Goal: Register for event/course

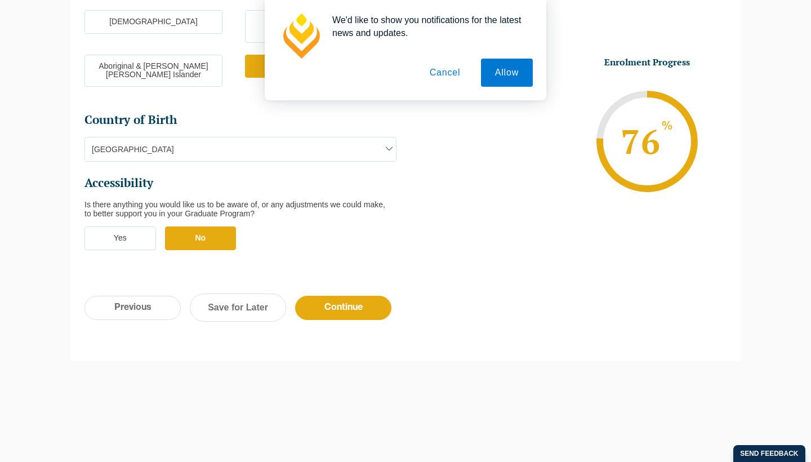
scroll to position [392, 0]
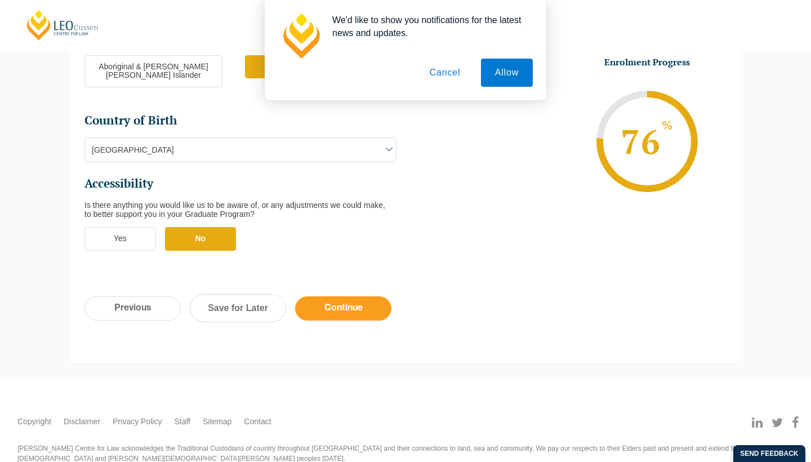
click at [345, 296] on input "Continue" at bounding box center [343, 308] width 96 height 24
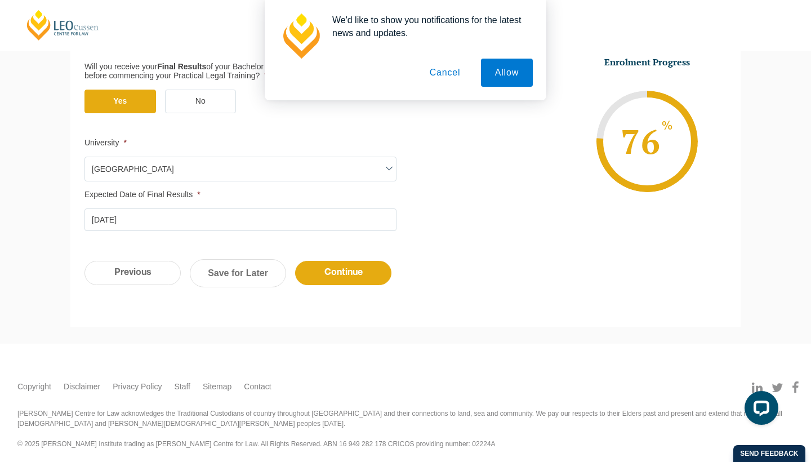
scroll to position [0, 0]
drag, startPoint x: 340, startPoint y: 260, endPoint x: 464, endPoint y: 235, distance: 127.0
click at [462, 232] on div "Qualification Before enrolling in the Practical Legal Training program, you wil…" at bounding box center [405, 98] width 670 height 424
click at [443, 68] on button "Cancel" at bounding box center [445, 73] width 59 height 28
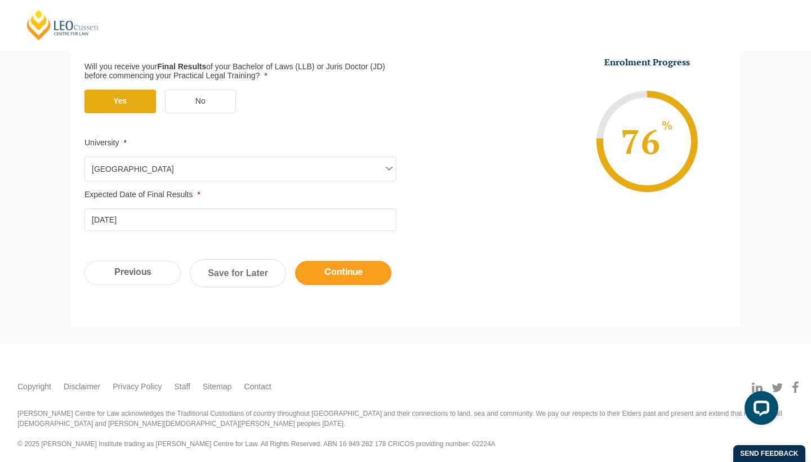
click at [363, 279] on input "Continue" at bounding box center [343, 273] width 96 height 24
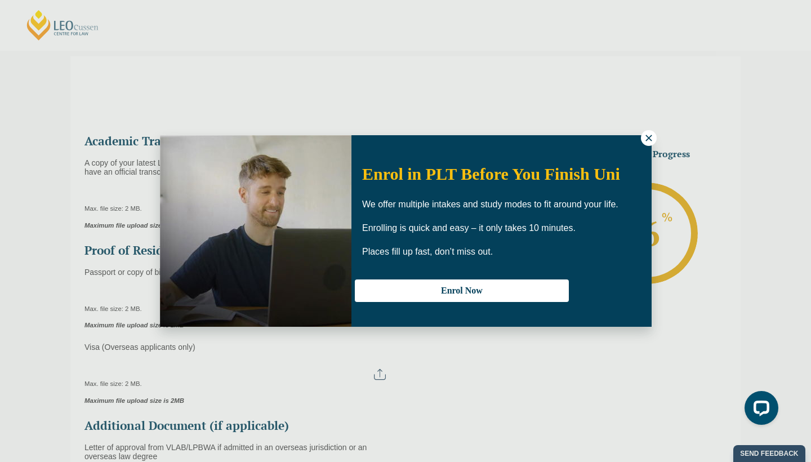
click at [636, 146] on div "Enrol in PLT Before You Finish Uni We offer multiple intakes and study modes to…" at bounding box center [501, 230] width 300 height 169
click at [642, 137] on button at bounding box center [649, 138] width 16 height 16
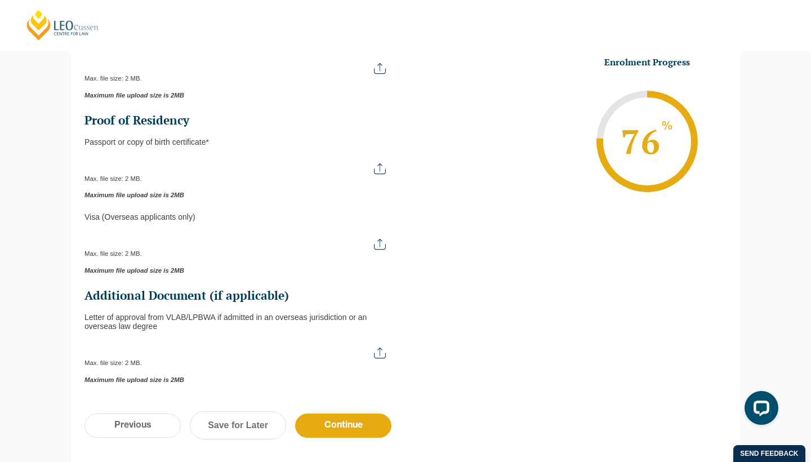
scroll to position [228, 0]
click at [312, 171] on div "Max. file size: 2 MB." at bounding box center [240, 168] width 312 height 28
click at [378, 166] on input "Passport or Copy of Birth Certificate *" at bounding box center [240, 163] width 312 height 19
type input "C:\fakepath\Shannon McGarry Passport.pdf"
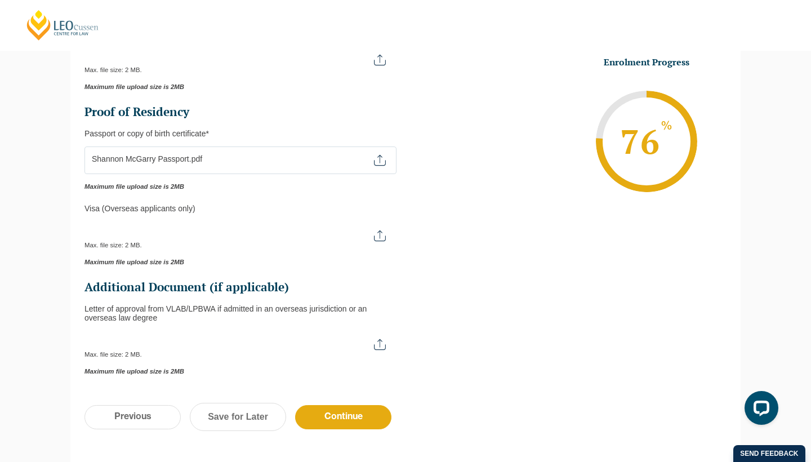
scroll to position [275, 0]
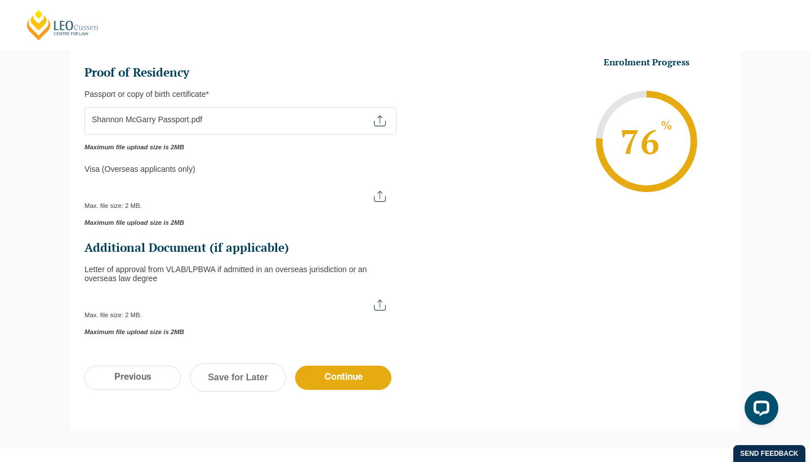
click at [378, 298] on input "Letter of approval from VLAB/LPBWA if admitted in an overseas jurisdiction or a…" at bounding box center [240, 300] width 312 height 19
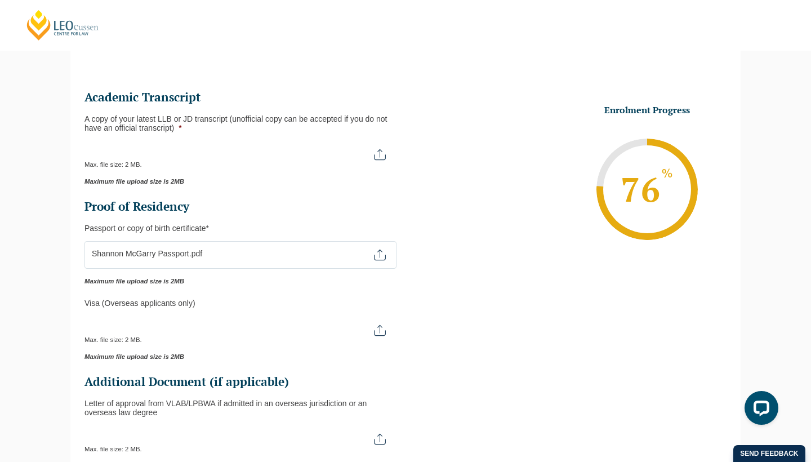
scroll to position [107, 0]
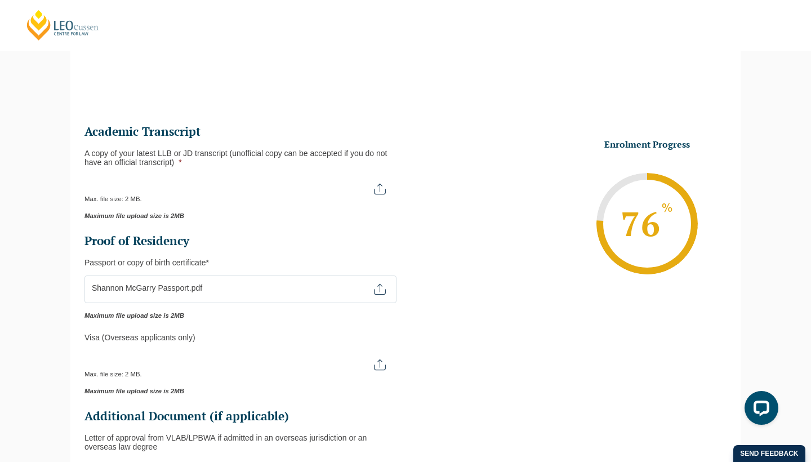
click at [287, 186] on input "A copy of your latest LLB or JD transcript (unofficial copy can be accepted if …" at bounding box center [240, 184] width 312 height 19
type input "C:\fakepath\Academic Statement of Results.pdf"
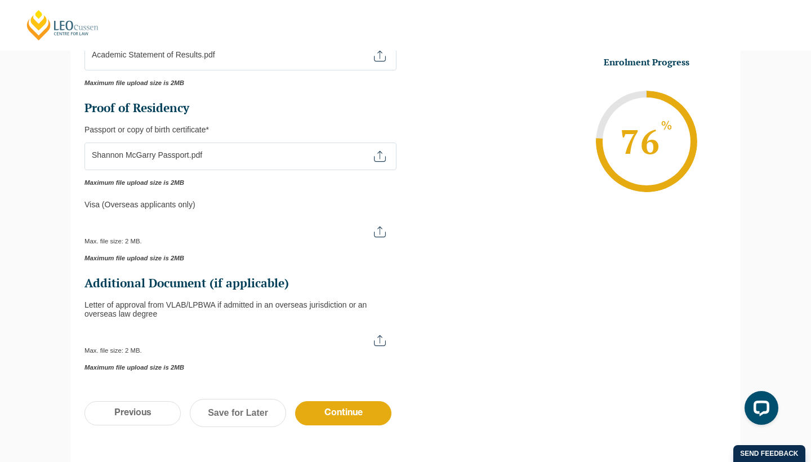
scroll to position [241, 0]
click at [380, 337] on input "Letter of approval from VLAB/LPBWA if admitted in an overseas jurisdiction or a…" at bounding box center [240, 335] width 312 height 19
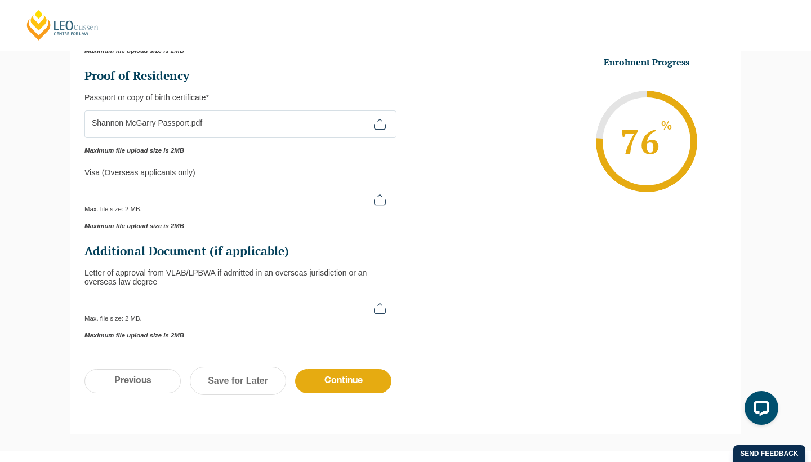
scroll to position [286, 0]
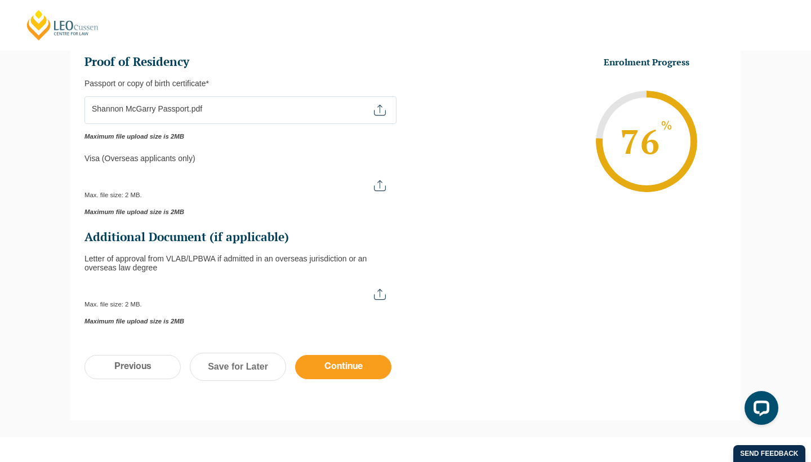
click at [345, 361] on input "Continue" at bounding box center [343, 367] width 96 height 24
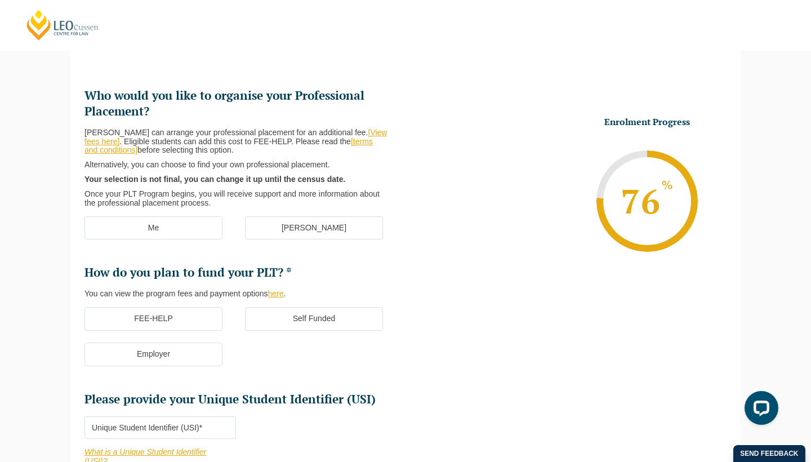
scroll to position [131, 0]
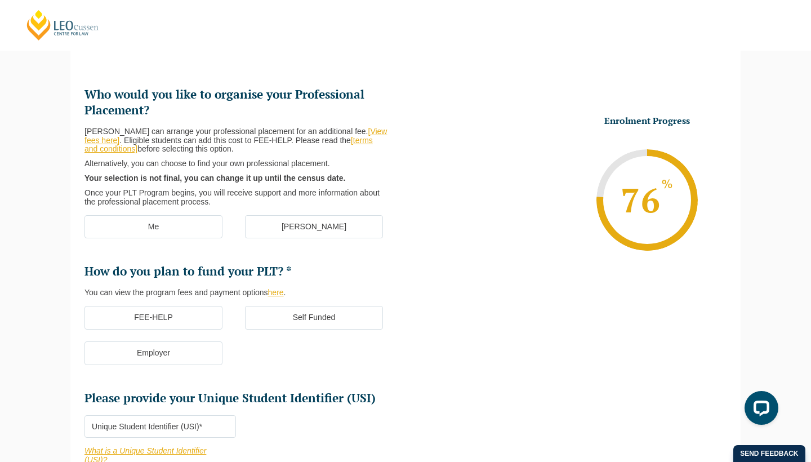
click at [184, 221] on label "Me" at bounding box center [153, 227] width 138 height 24
click at [0, 0] on input "Me" at bounding box center [0, 0] width 0 height 0
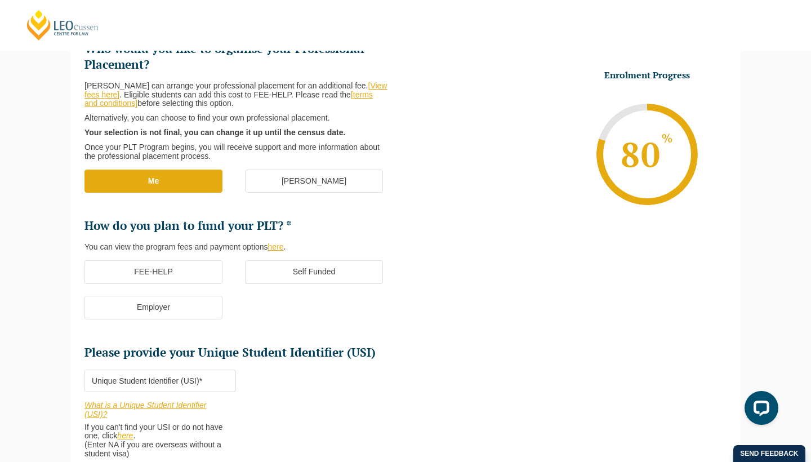
scroll to position [188, 0]
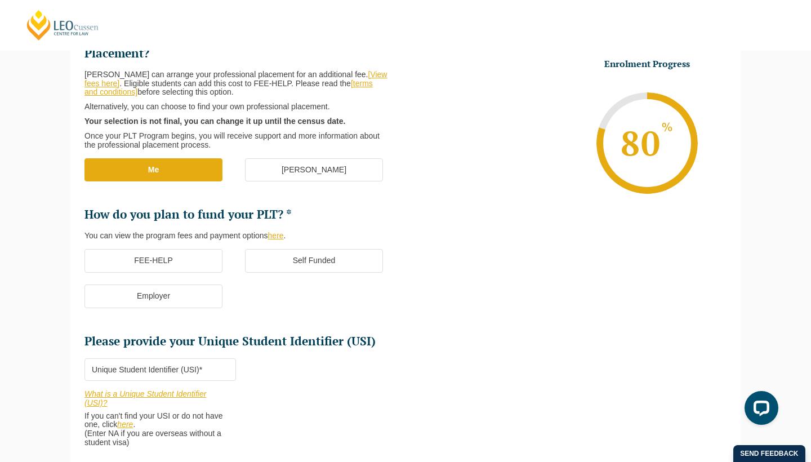
click at [212, 256] on label "FEE-HELP" at bounding box center [153, 261] width 138 height 24
click at [0, 0] on input "FEE-HELP" at bounding box center [0, 0] width 0 height 0
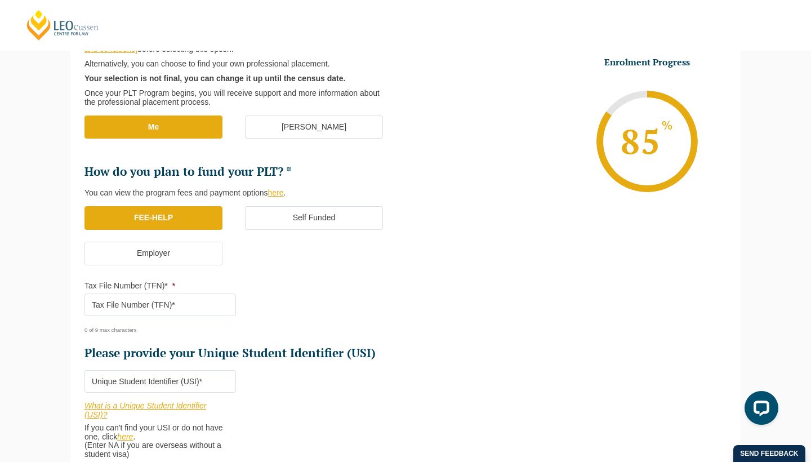
click at [219, 305] on input "Tax File Number (TFN)* *" at bounding box center [160, 304] width 152 height 23
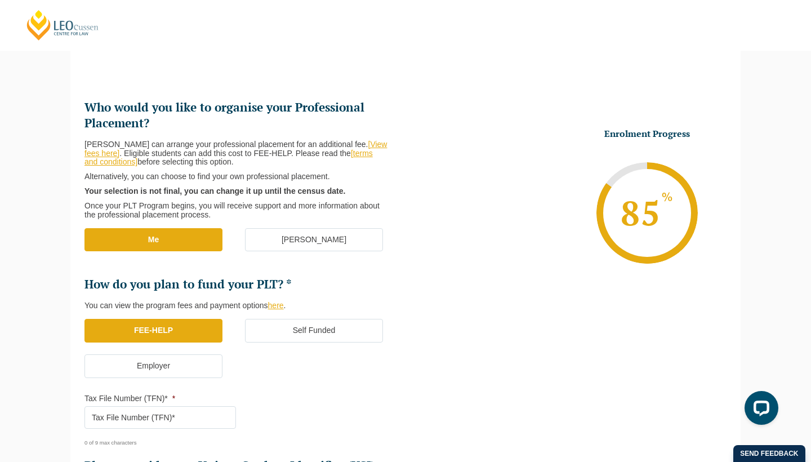
scroll to position [121, 0]
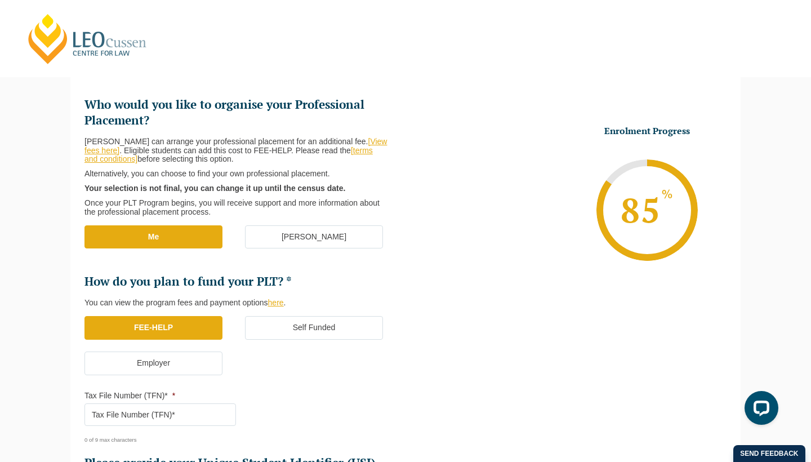
click at [125, 361] on label "Employer" at bounding box center [153, 363] width 138 height 24
click at [0, 0] on input "Employer" at bounding box center [0, 0] width 0 height 0
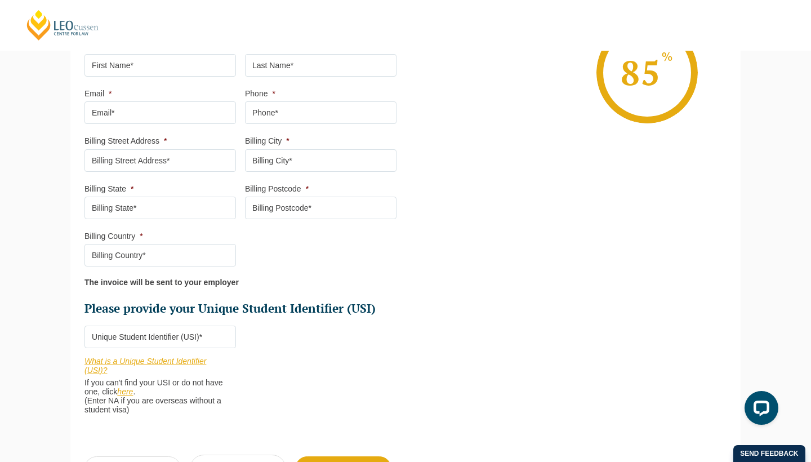
scroll to position [538, 0]
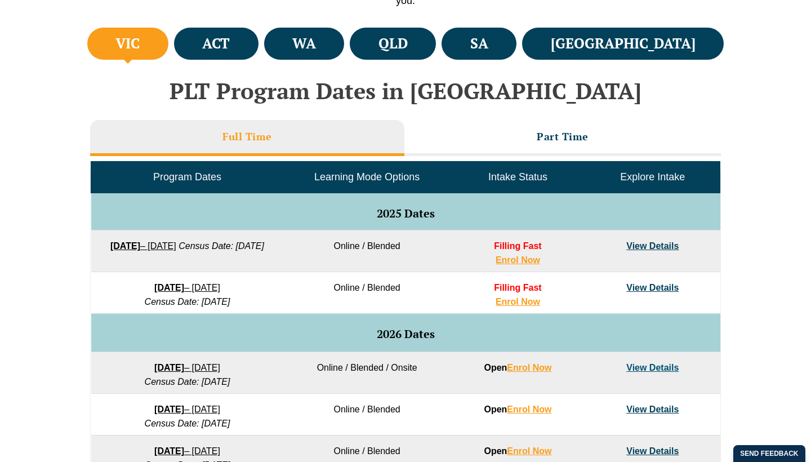
scroll to position [448, 0]
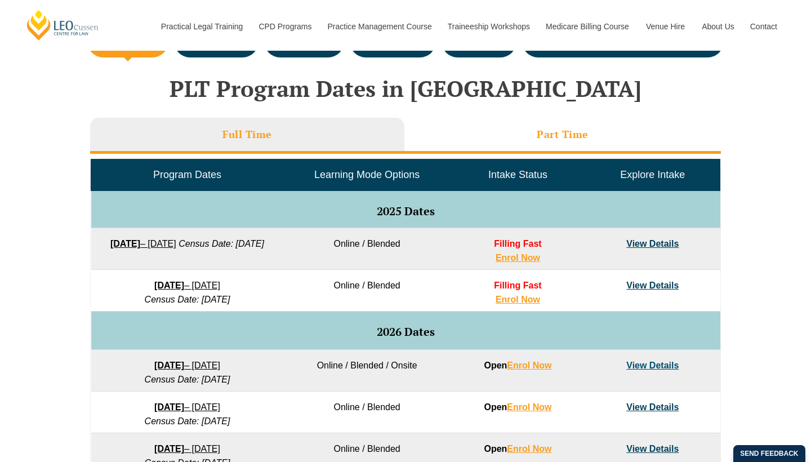
click at [498, 127] on li "Part Time" at bounding box center [562, 136] width 317 height 36
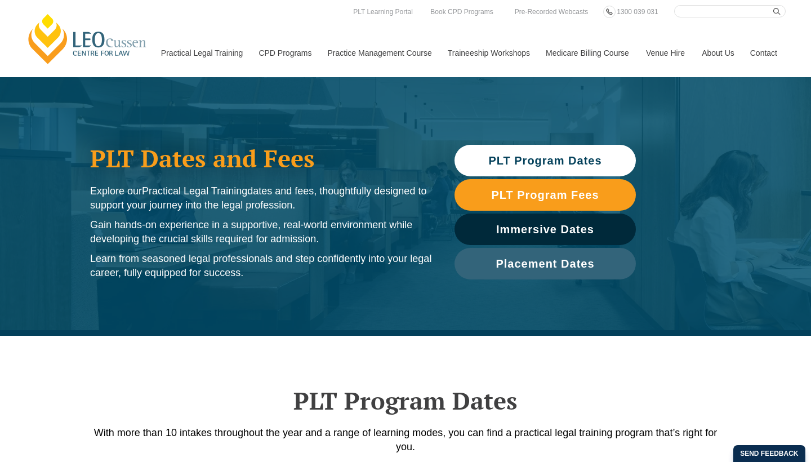
scroll to position [0, 0]
